Goal: Task Accomplishment & Management: Manage account settings

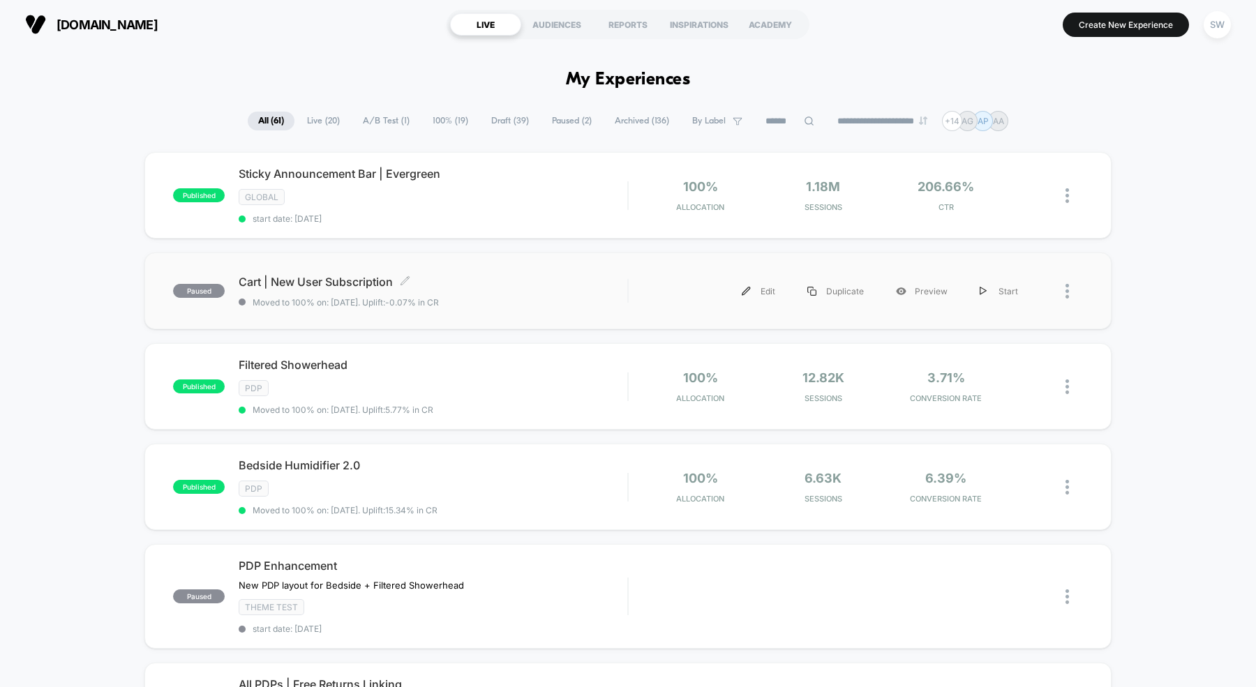
click at [380, 287] on div "Cart | New User Subscription Click to edit experience details Click to edit exp…" at bounding box center [433, 291] width 389 height 33
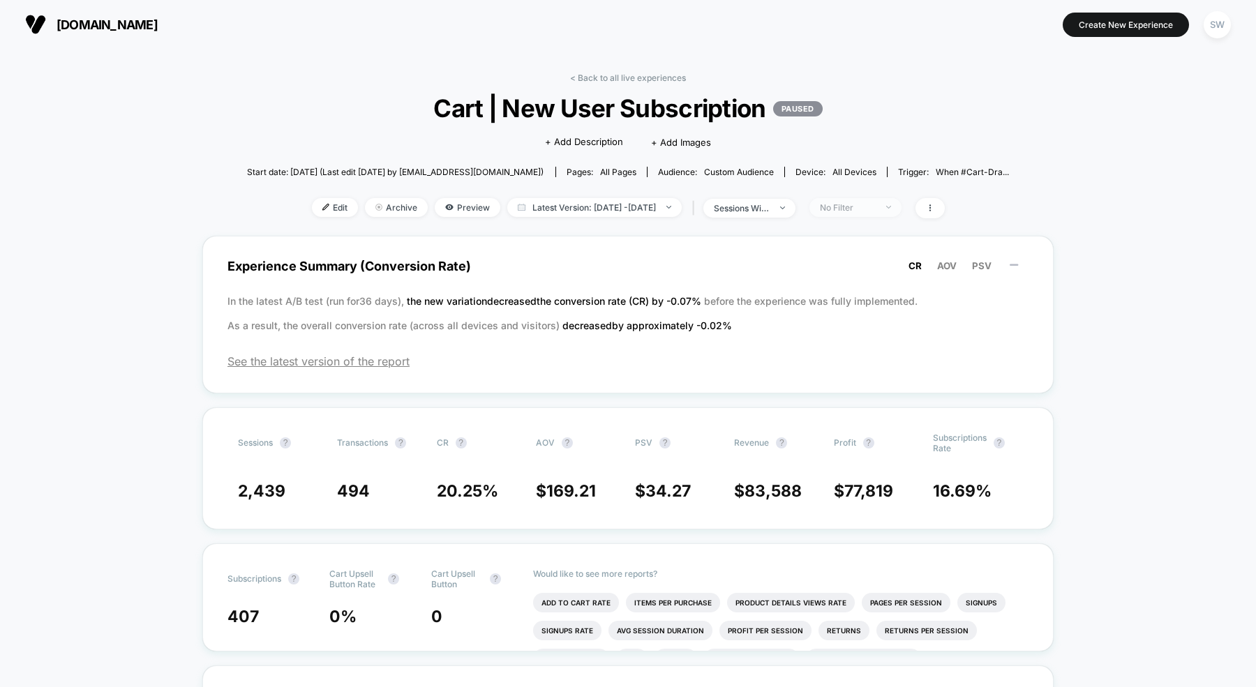
click at [876, 212] on div "No Filter" at bounding box center [848, 207] width 56 height 10
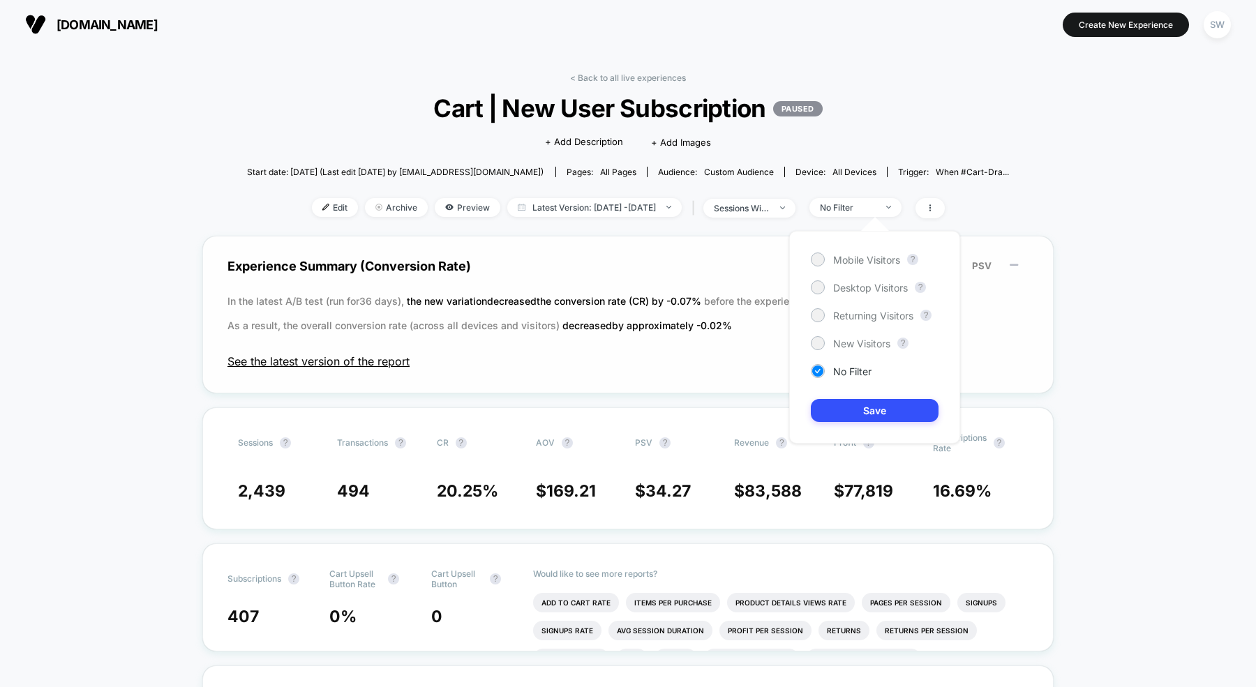
click at [332, 358] on span "See the latest version of the report" at bounding box center [627, 361] width 801 height 14
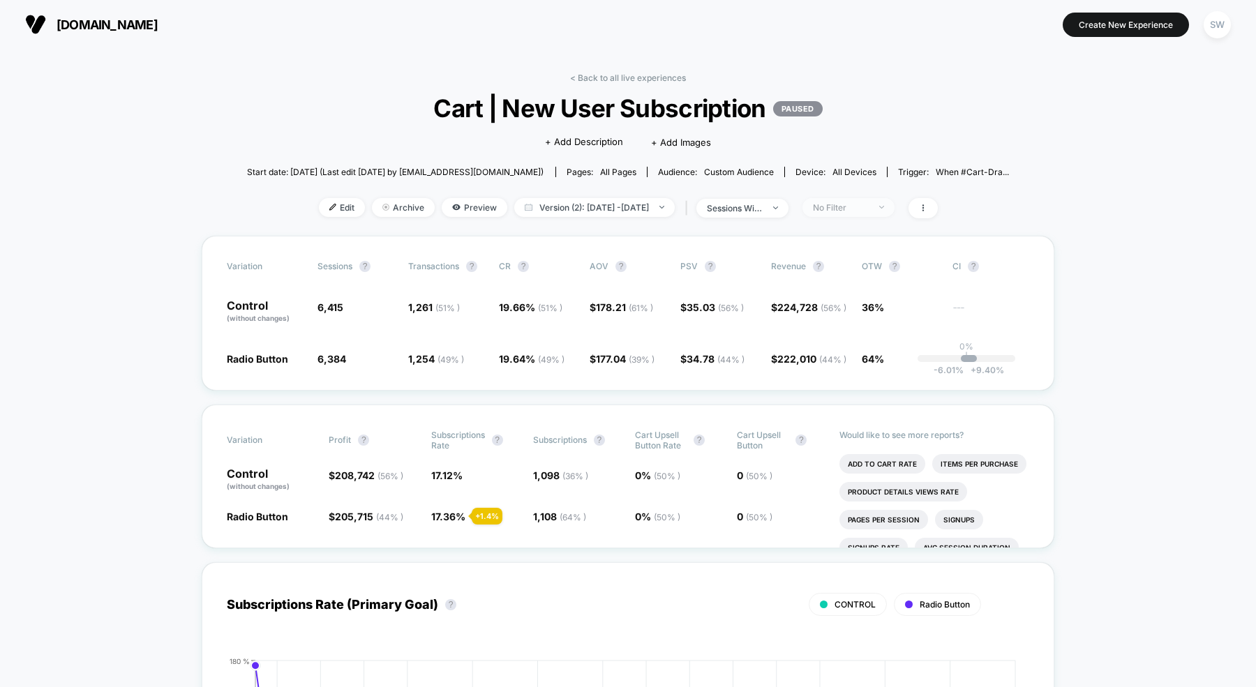
click at [853, 216] on span "No Filter" at bounding box center [848, 207] width 92 height 19
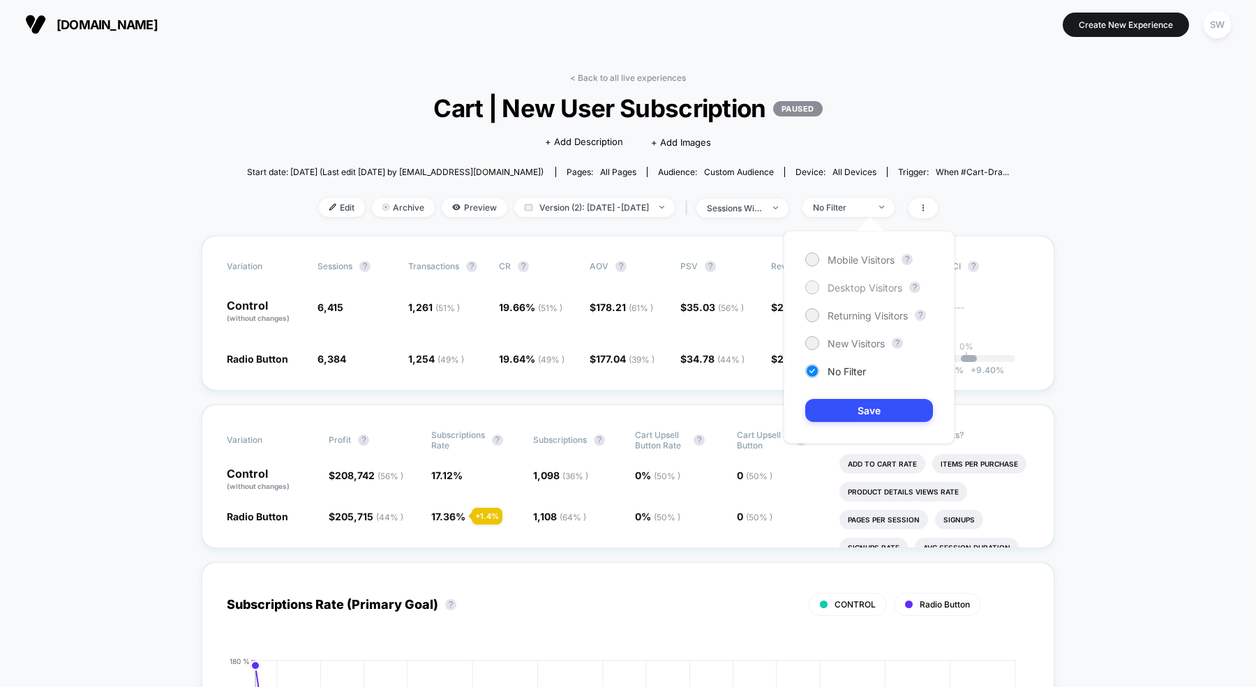
click at [814, 293] on div at bounding box center [812, 287] width 14 height 14
click at [848, 411] on button "Save" at bounding box center [869, 410] width 128 height 23
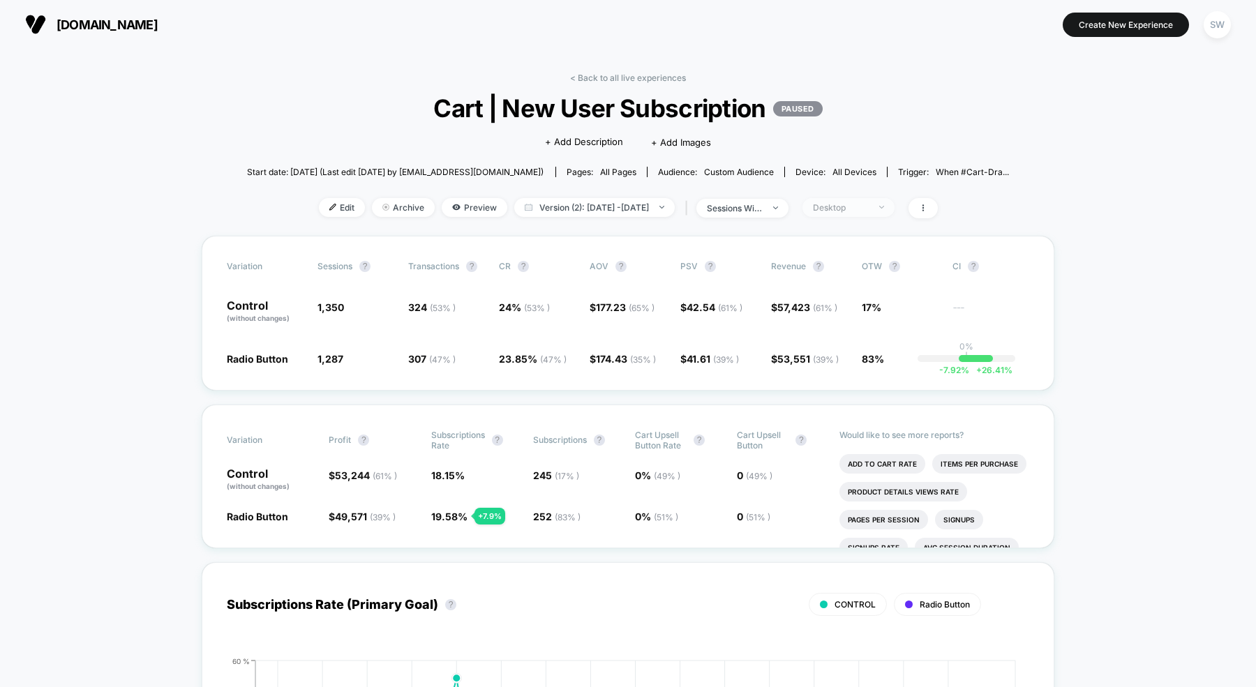
click at [866, 205] on div "Desktop" at bounding box center [841, 207] width 56 height 10
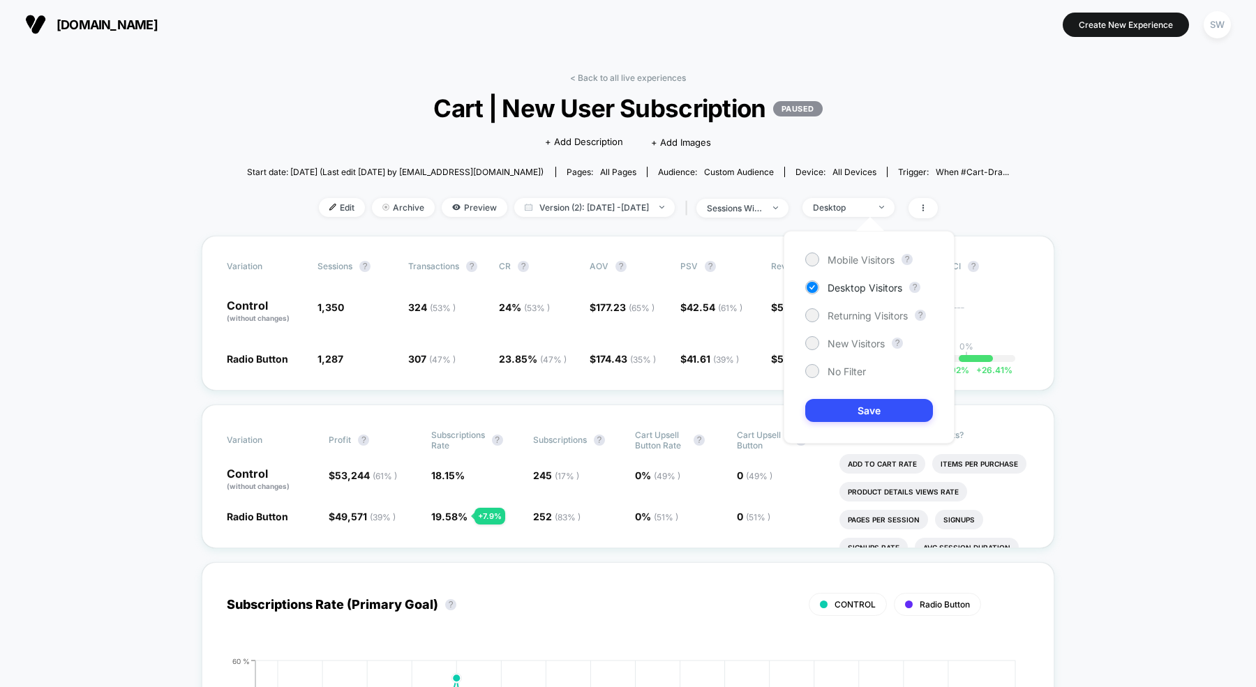
click at [817, 266] on div "Mobile Visitors ? Desktop Visitors ? Returning Visitors ? New Visitors ? No Fil…" at bounding box center [868, 337] width 171 height 213
click at [813, 259] on div at bounding box center [811, 259] width 10 height 10
click at [849, 409] on button "Save" at bounding box center [869, 410] width 128 height 23
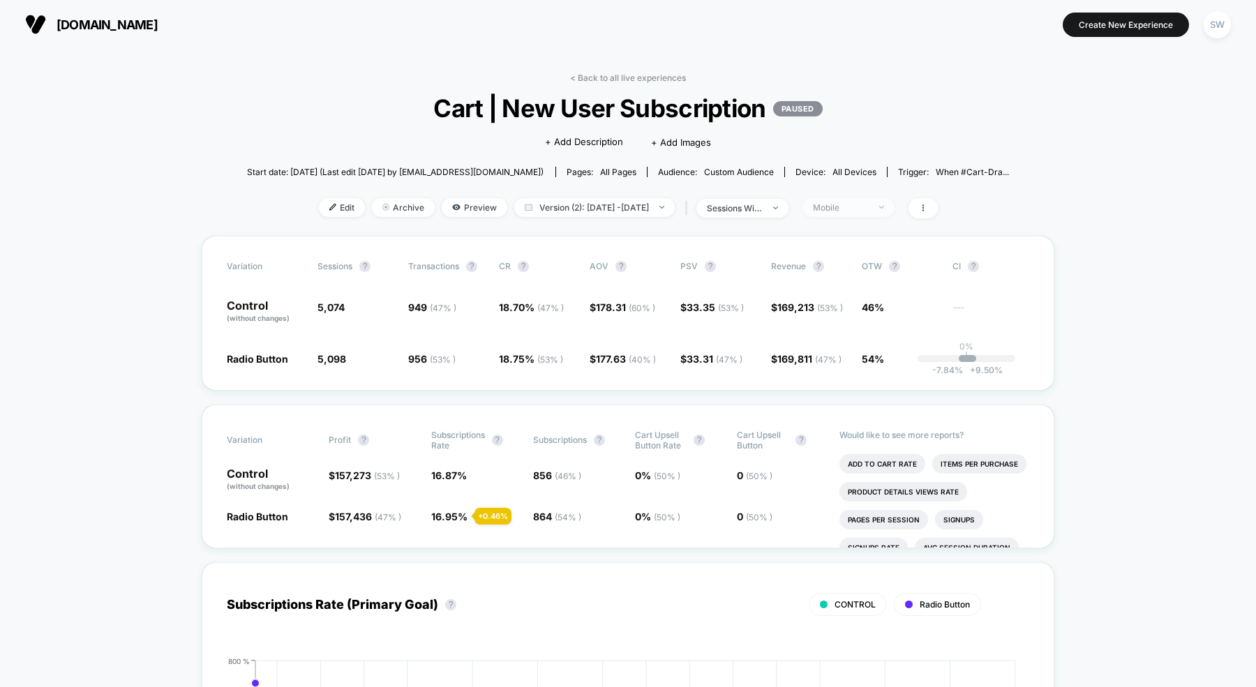
click at [830, 214] on span "Mobile" at bounding box center [848, 207] width 92 height 19
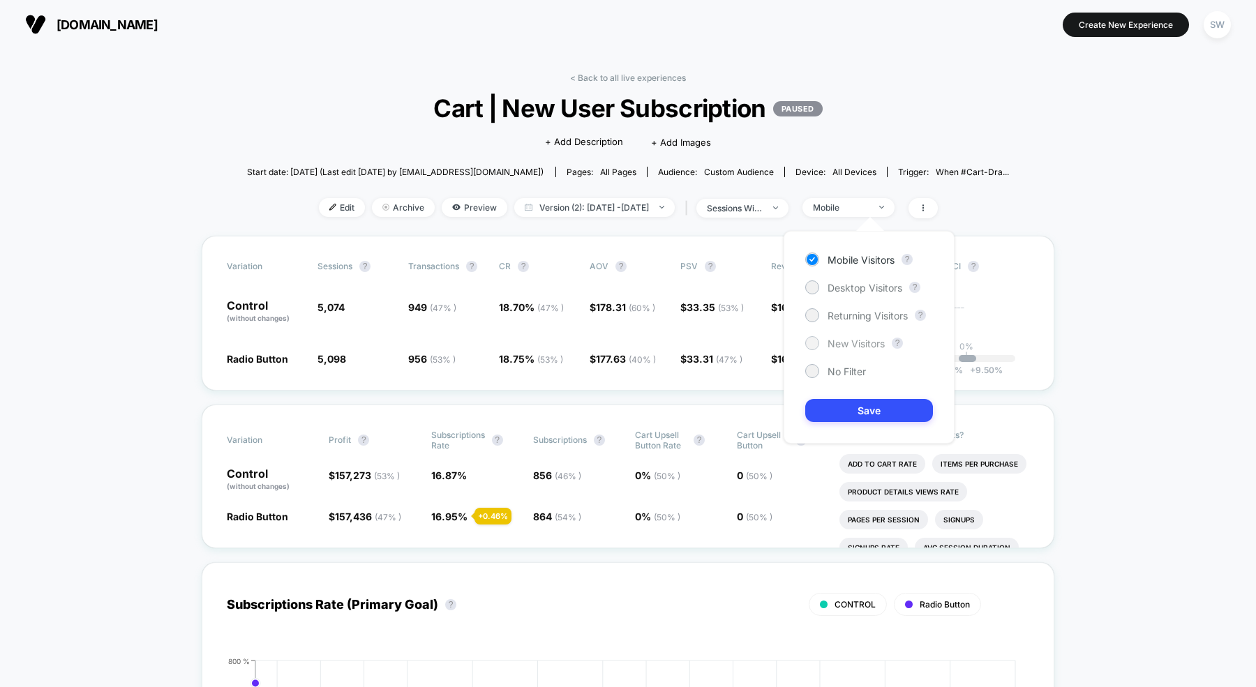
click at [816, 338] on div at bounding box center [812, 343] width 14 height 14
click at [848, 399] on button "Save" at bounding box center [869, 410] width 128 height 23
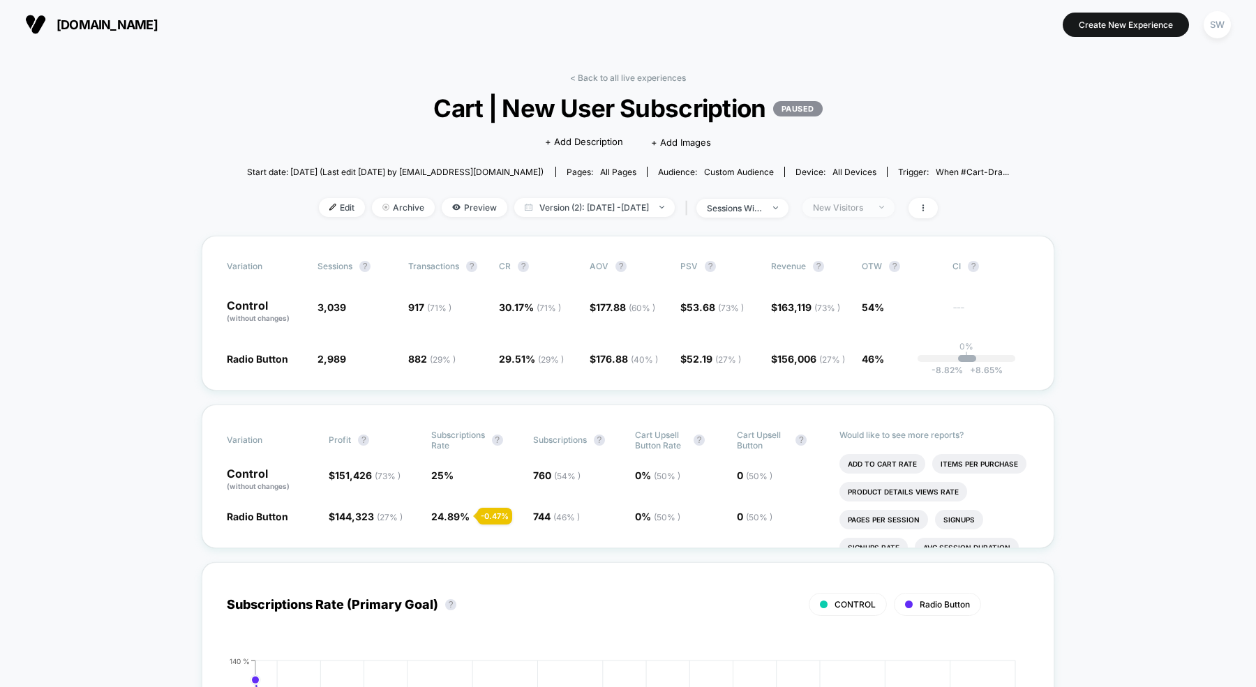
click at [885, 213] on span "New Visitors" at bounding box center [848, 207] width 92 height 19
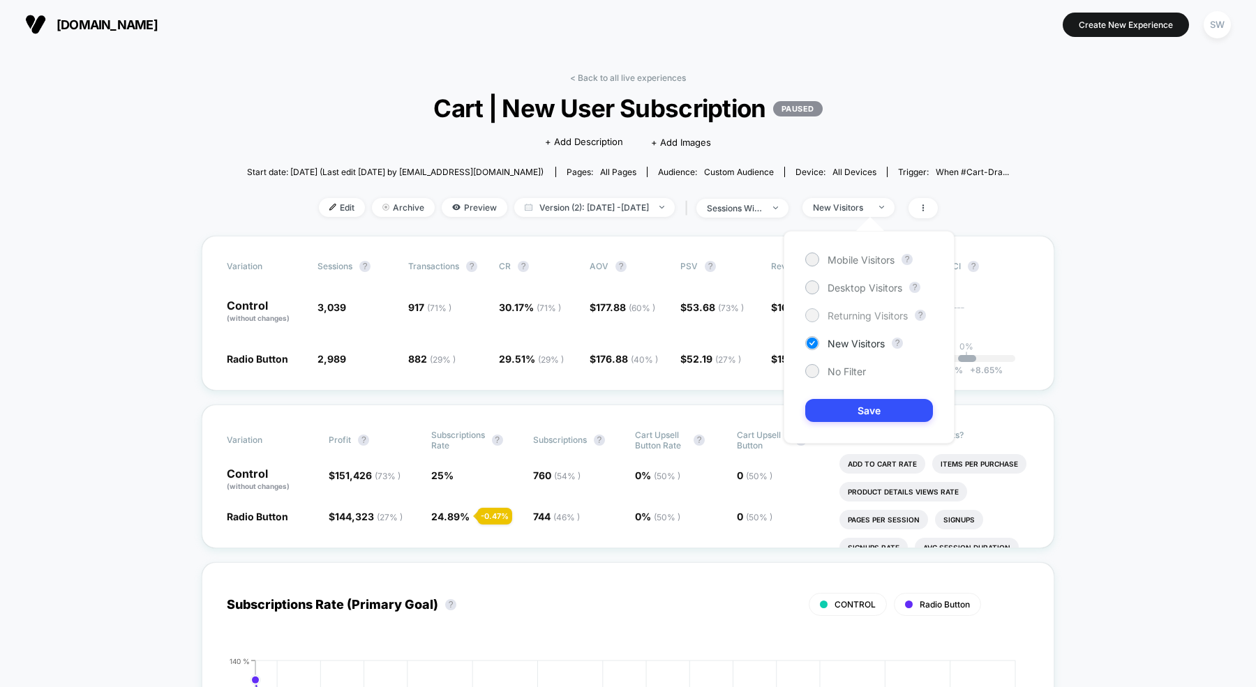
click at [816, 316] on div at bounding box center [811, 315] width 10 height 10
click at [866, 418] on button "Save" at bounding box center [869, 410] width 128 height 23
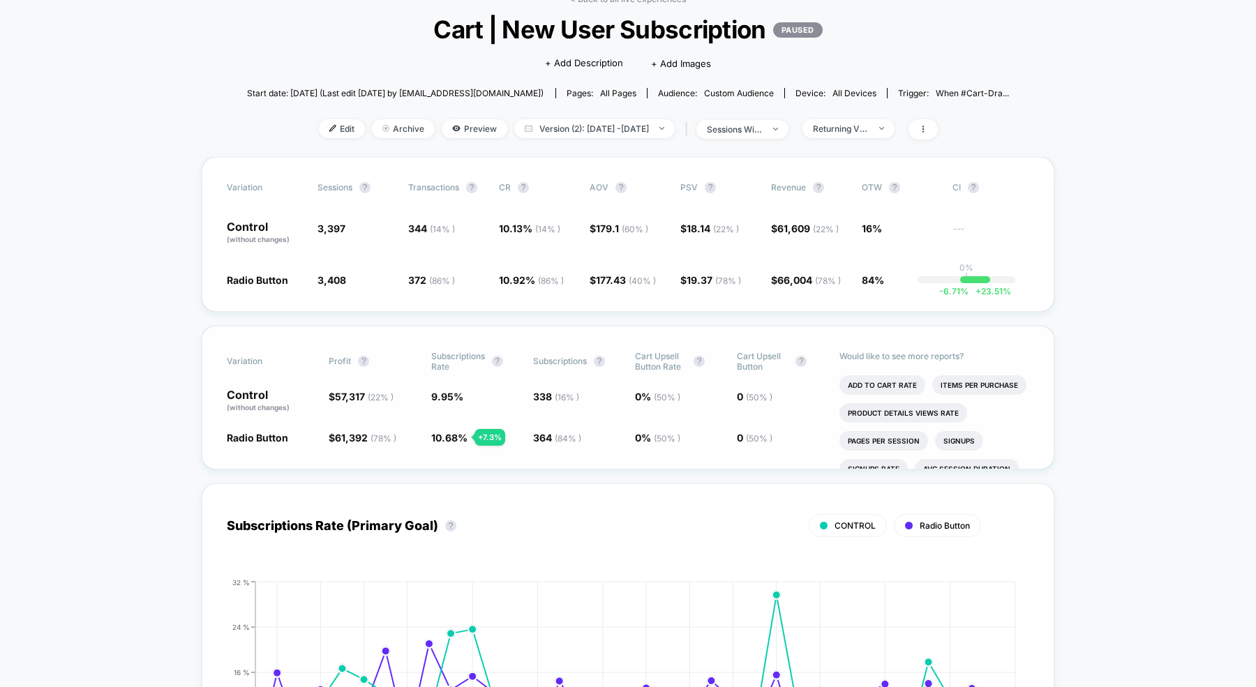
scroll to position [84, 0]
